Goal: Information Seeking & Learning: Learn about a topic

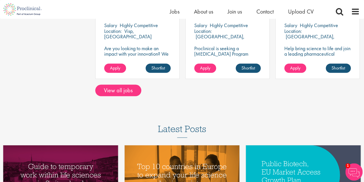
scroll to position [518, 0]
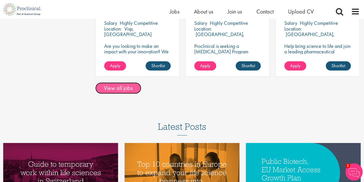
click at [120, 88] on link "View all jobs" at bounding box center [118, 88] width 46 height 12
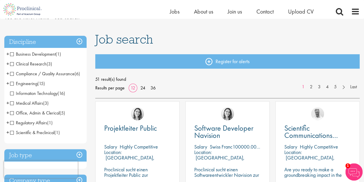
click at [12, 104] on span "Medical Affairs" at bounding box center [26, 103] width 33 height 6
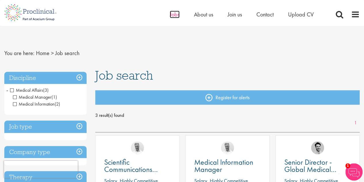
click at [174, 14] on span "Jobs" at bounding box center [175, 14] width 10 height 7
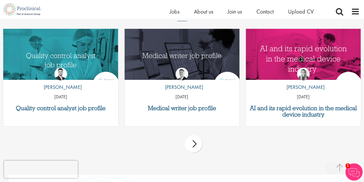
scroll to position [662, 0]
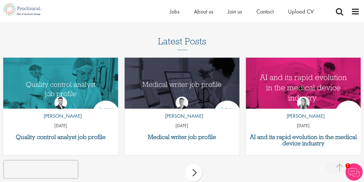
click at [196, 170] on div "next" at bounding box center [193, 172] width 17 height 17
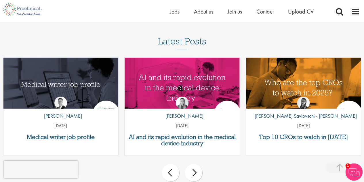
click at [196, 170] on div "next" at bounding box center [193, 172] width 17 height 17
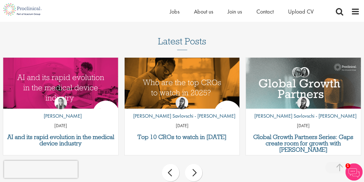
click at [196, 170] on div "next" at bounding box center [193, 172] width 17 height 17
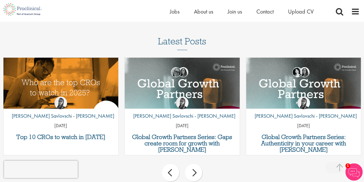
click at [196, 170] on div "next" at bounding box center [193, 172] width 17 height 17
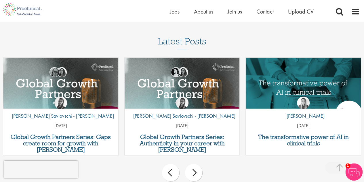
click at [195, 173] on div "next" at bounding box center [193, 172] width 17 height 17
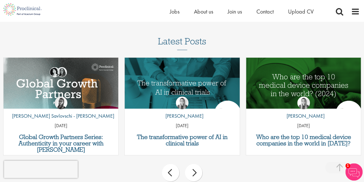
click at [195, 173] on div "next" at bounding box center [193, 172] width 17 height 17
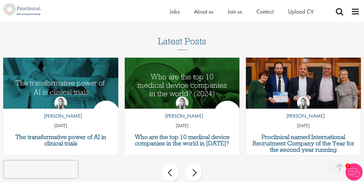
click at [195, 173] on div "next" at bounding box center [193, 172] width 17 height 17
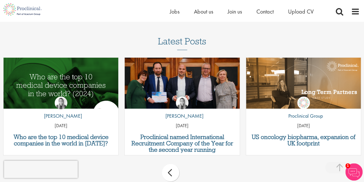
click at [195, 173] on div "prev next" at bounding box center [182, 173] width 364 height 25
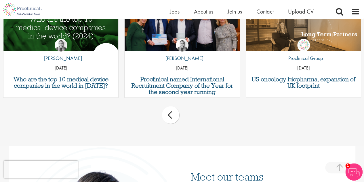
click at [172, 118] on div "prev" at bounding box center [170, 114] width 17 height 17
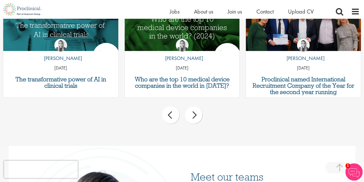
click at [172, 118] on div "prev" at bounding box center [170, 114] width 17 height 17
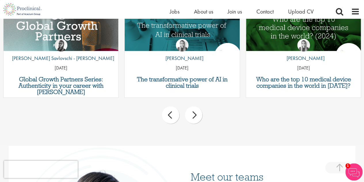
click at [172, 118] on div "prev" at bounding box center [170, 114] width 17 height 17
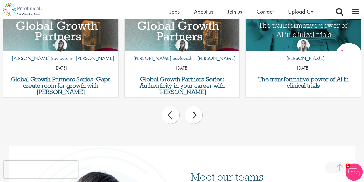
click at [172, 118] on div "prev" at bounding box center [170, 114] width 17 height 17
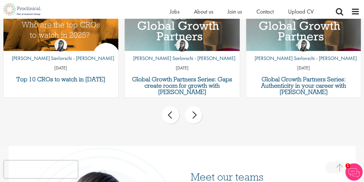
click at [172, 118] on div "prev" at bounding box center [170, 114] width 17 height 17
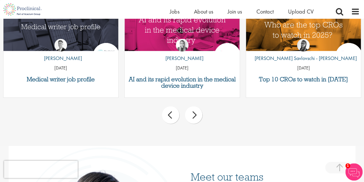
click at [172, 118] on div "prev" at bounding box center [170, 114] width 17 height 17
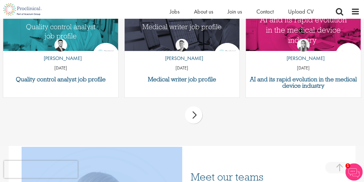
click at [172, 118] on div "prev next" at bounding box center [182, 115] width 364 height 25
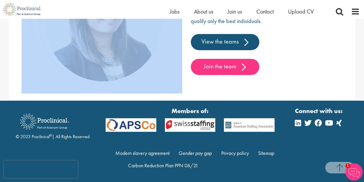
scroll to position [924, 0]
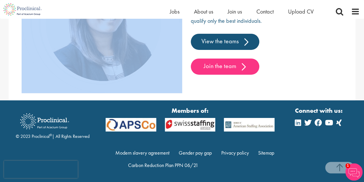
click at [193, 126] on img at bounding box center [190, 125] width 59 height 14
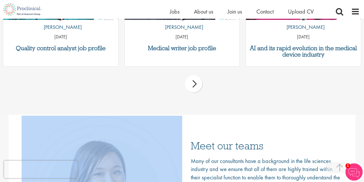
scroll to position [722, 0]
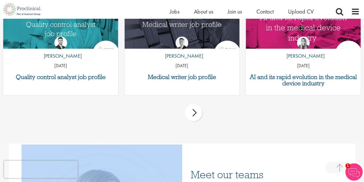
click at [192, 116] on div "next" at bounding box center [193, 112] width 17 height 17
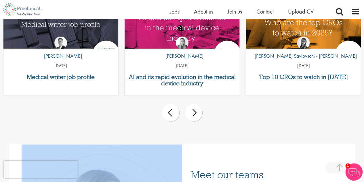
click at [192, 116] on div "next" at bounding box center [193, 112] width 17 height 17
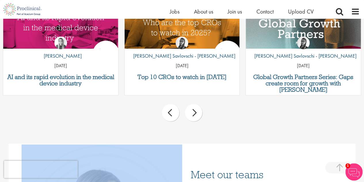
click at [192, 116] on div "next" at bounding box center [193, 112] width 17 height 17
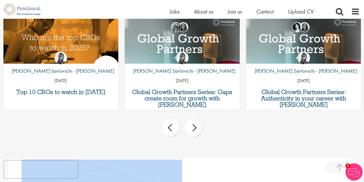
scroll to position [694, 0]
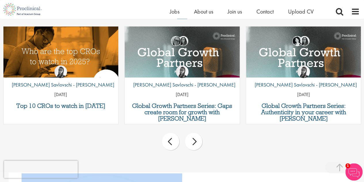
click at [197, 142] on div "next" at bounding box center [193, 141] width 17 height 17
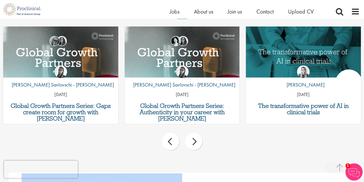
click at [197, 142] on div "next" at bounding box center [193, 141] width 17 height 17
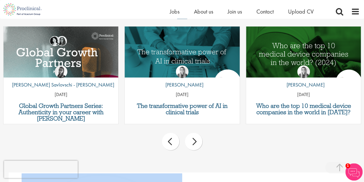
click at [197, 142] on div "next" at bounding box center [193, 141] width 17 height 17
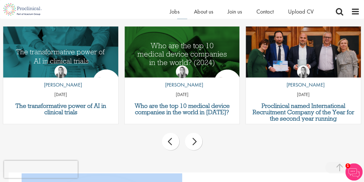
click at [197, 142] on div "next" at bounding box center [193, 141] width 17 height 17
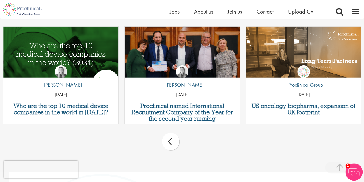
click at [197, 142] on div "prev next" at bounding box center [182, 142] width 364 height 25
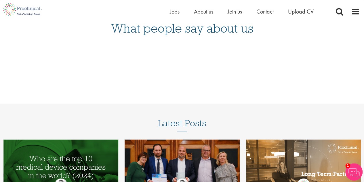
scroll to position [578, 0]
